Goal: Task Accomplishment & Management: Manage account settings

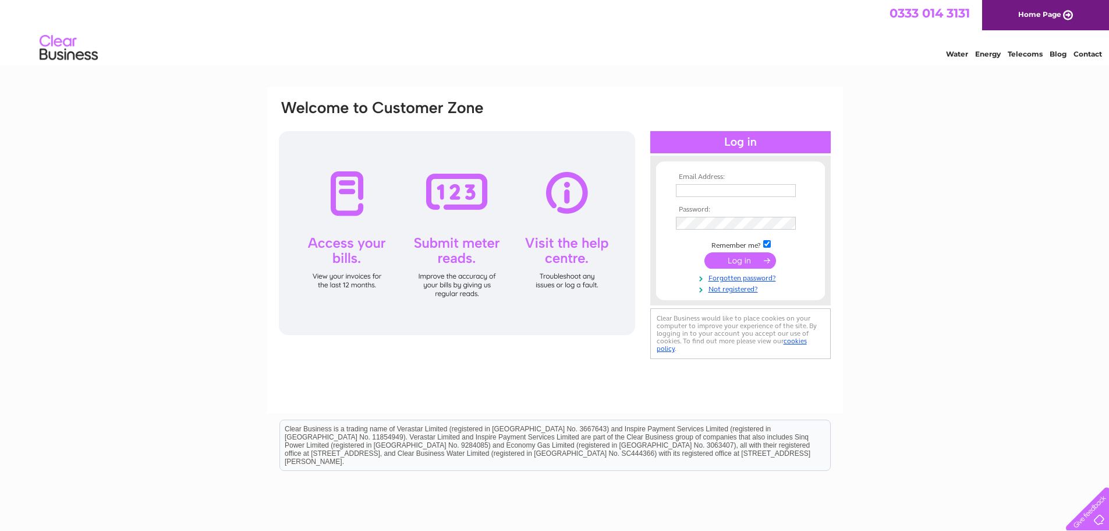
type input "accounts@firstclass-safety-control.co.uk"
click at [745, 257] on input "submit" at bounding box center [741, 260] width 72 height 16
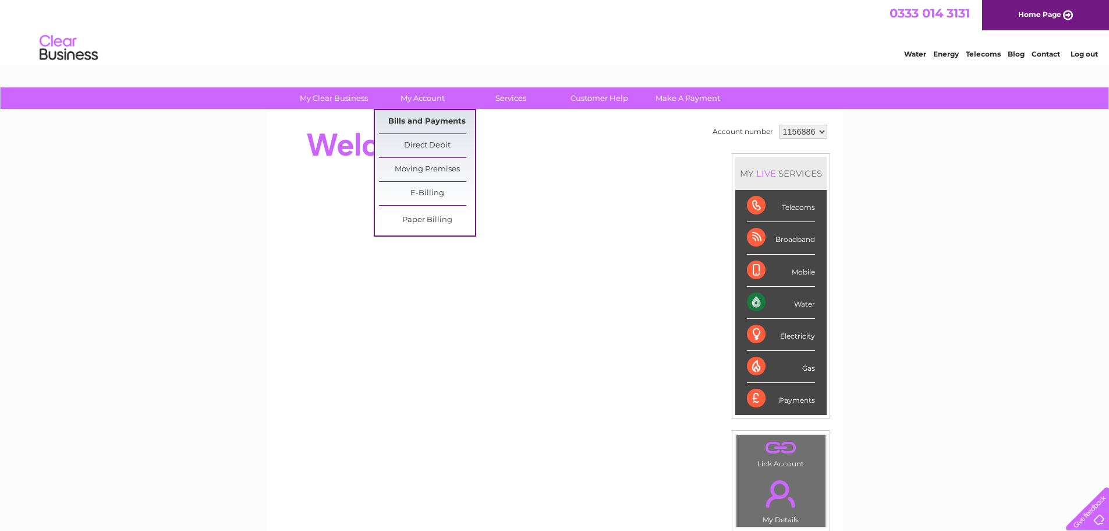
click at [431, 123] on link "Bills and Payments" at bounding box center [427, 121] width 96 height 23
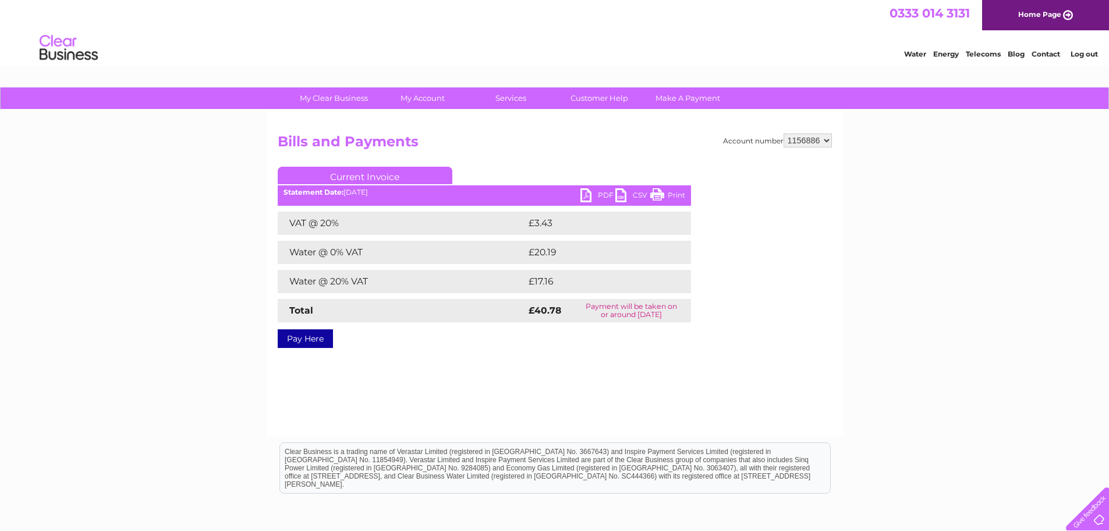
click at [609, 193] on link "PDF" at bounding box center [598, 196] width 35 height 17
